Goal: Information Seeking & Learning: Learn about a topic

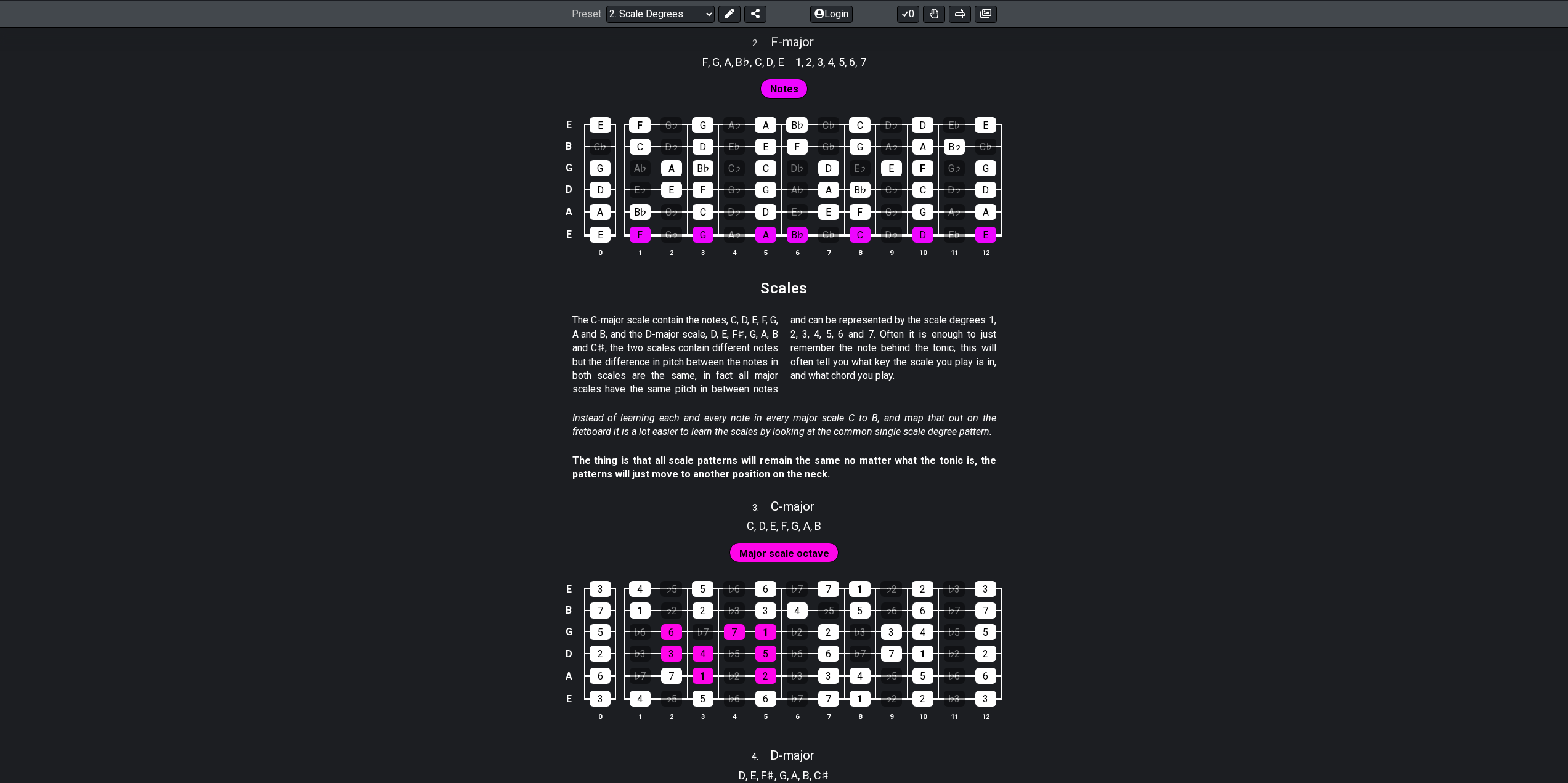
scroll to position [1294, 0]
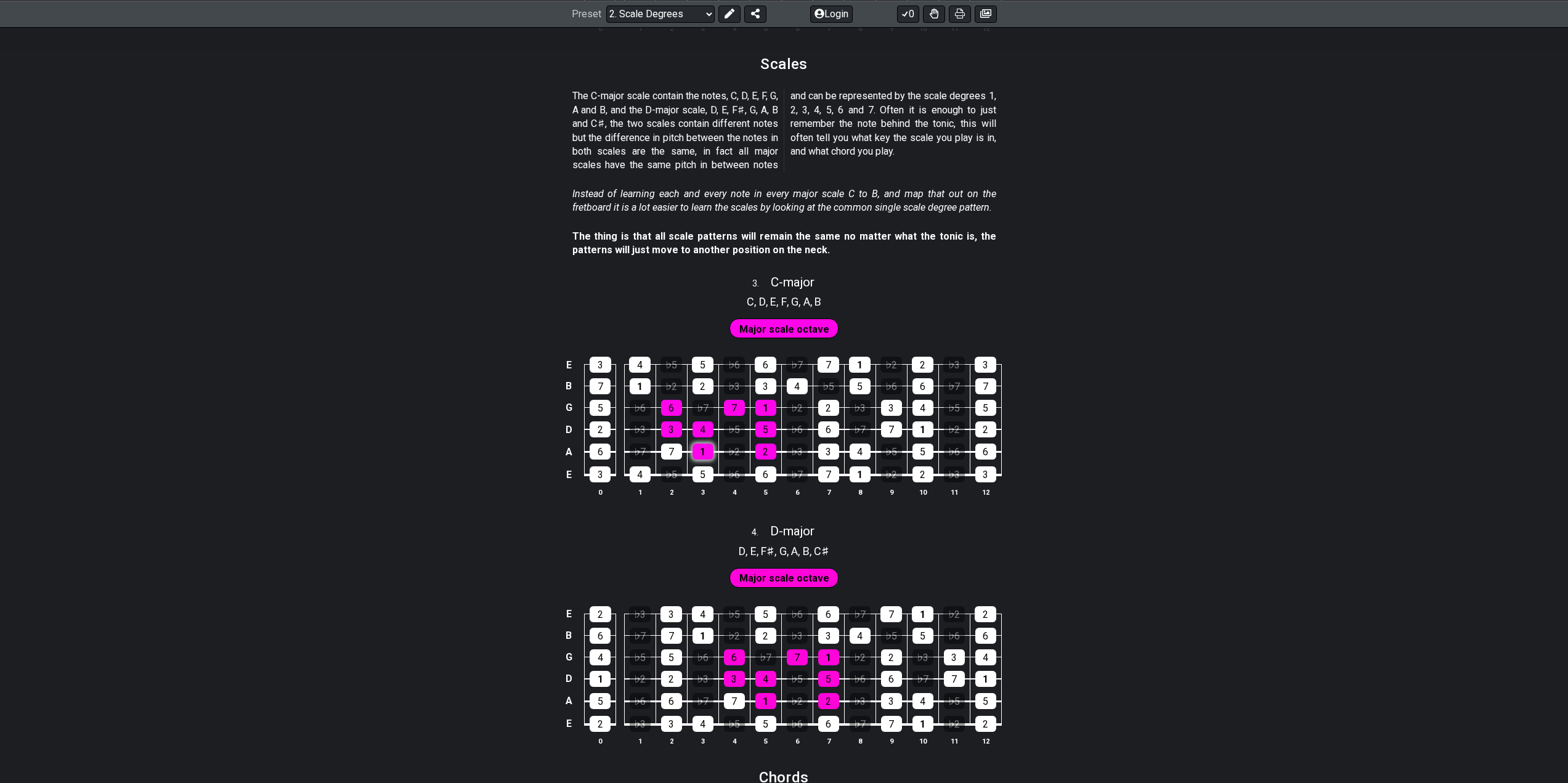
click at [706, 448] on div "1" at bounding box center [702, 452] width 21 height 16
click at [772, 452] on div "2" at bounding box center [765, 452] width 21 height 16
click at [770, 429] on div "5" at bounding box center [765, 429] width 21 height 16
click at [703, 429] on div "4" at bounding box center [702, 429] width 21 height 16
click at [739, 406] on div "7" at bounding box center [734, 407] width 21 height 16
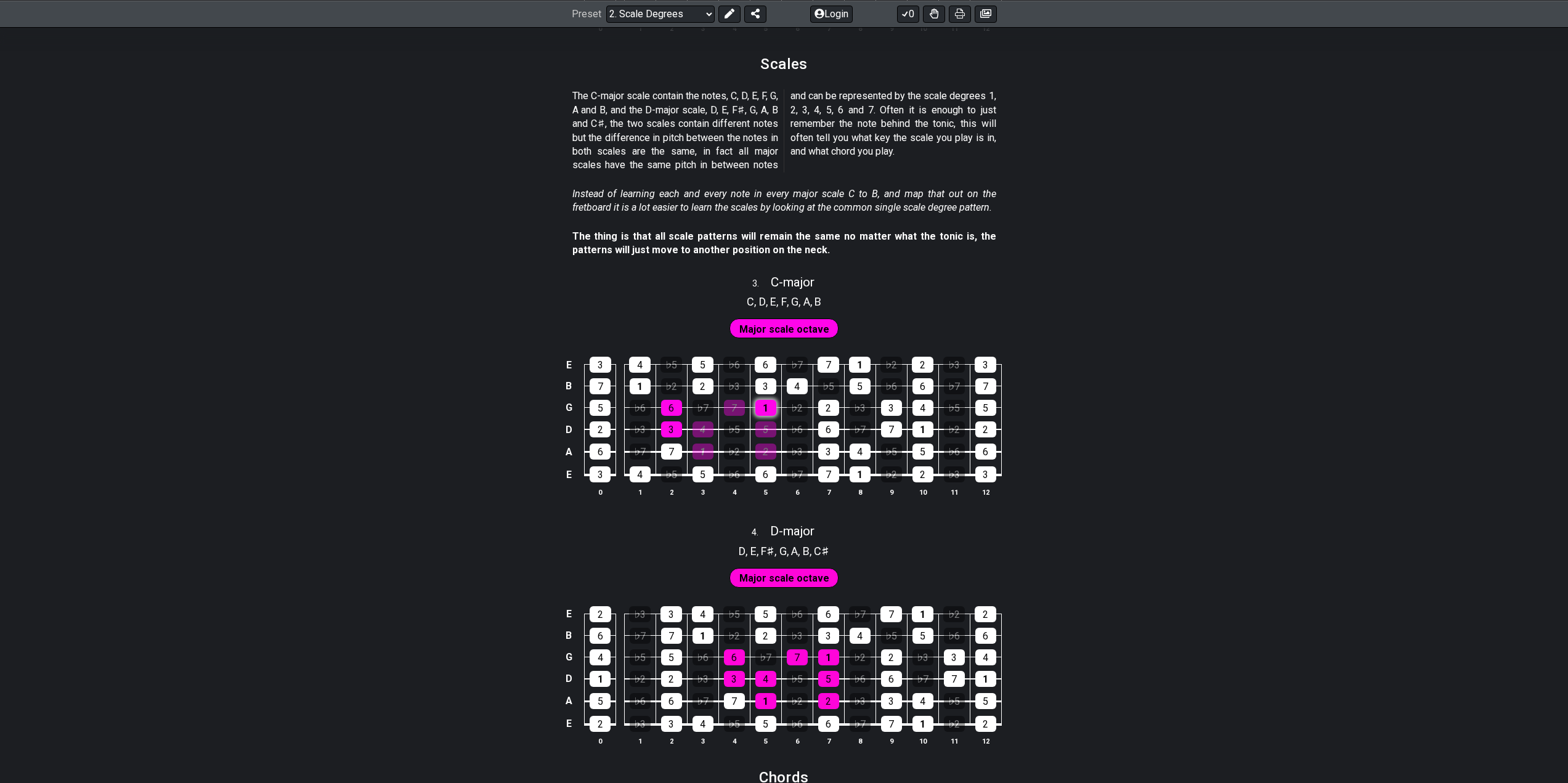
click at [773, 403] on div "1" at bounding box center [765, 407] width 21 height 16
click at [785, 385] on td "4" at bounding box center [797, 376] width 31 height 22
click at [790, 382] on div "4" at bounding box center [797, 386] width 21 height 16
click at [778, 388] on td "1" at bounding box center [765, 397] width 31 height 22
click at [775, 388] on div "3" at bounding box center [765, 386] width 21 height 16
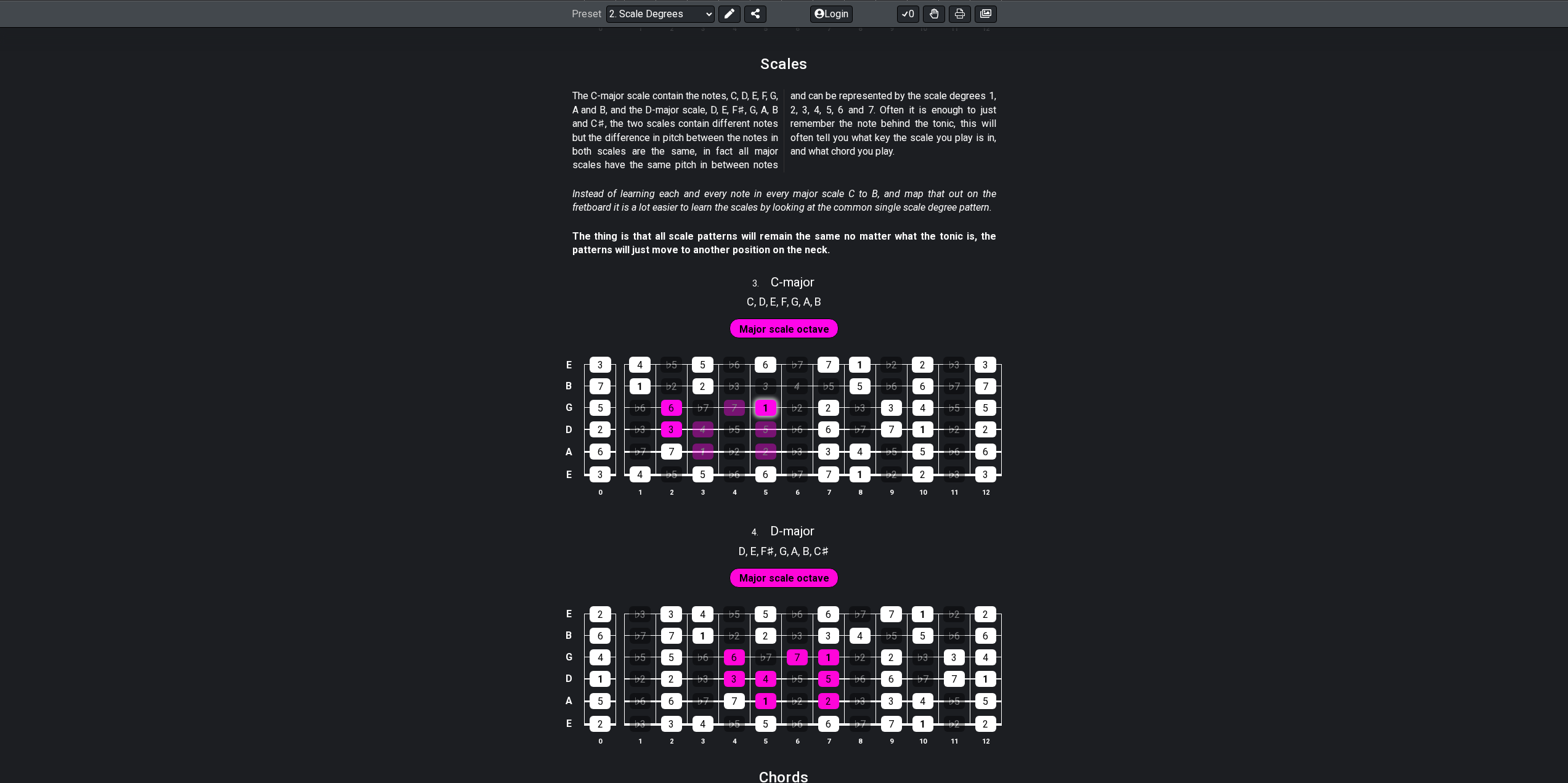
click at [767, 407] on div "1" at bounding box center [765, 407] width 21 height 16
click at [742, 413] on div "7" at bounding box center [734, 407] width 21 height 16
click at [764, 422] on div "5" at bounding box center [765, 429] width 21 height 16
click at [697, 433] on div "4" at bounding box center [702, 429] width 21 height 16
click at [674, 435] on div "3" at bounding box center [671, 429] width 21 height 16
